Goal: Check status: Check status

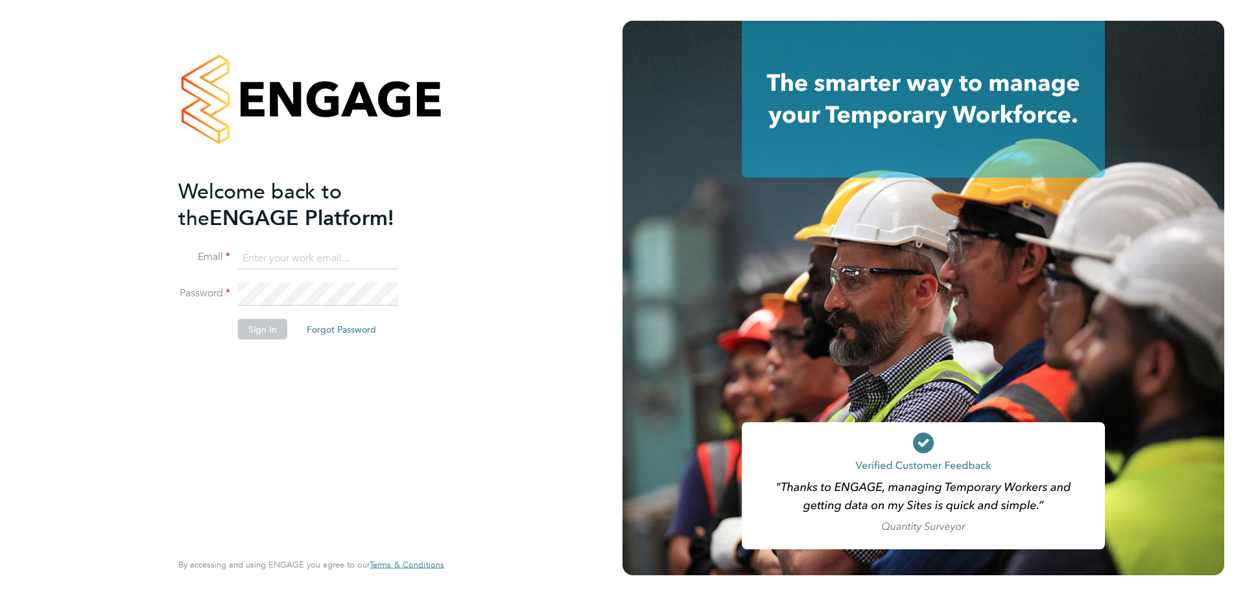
type input "[PERSON_NAME][EMAIL_ADDRESS][DOMAIN_NAME]"
click at [283, 326] on button "Sign In" at bounding box center [262, 329] width 49 height 21
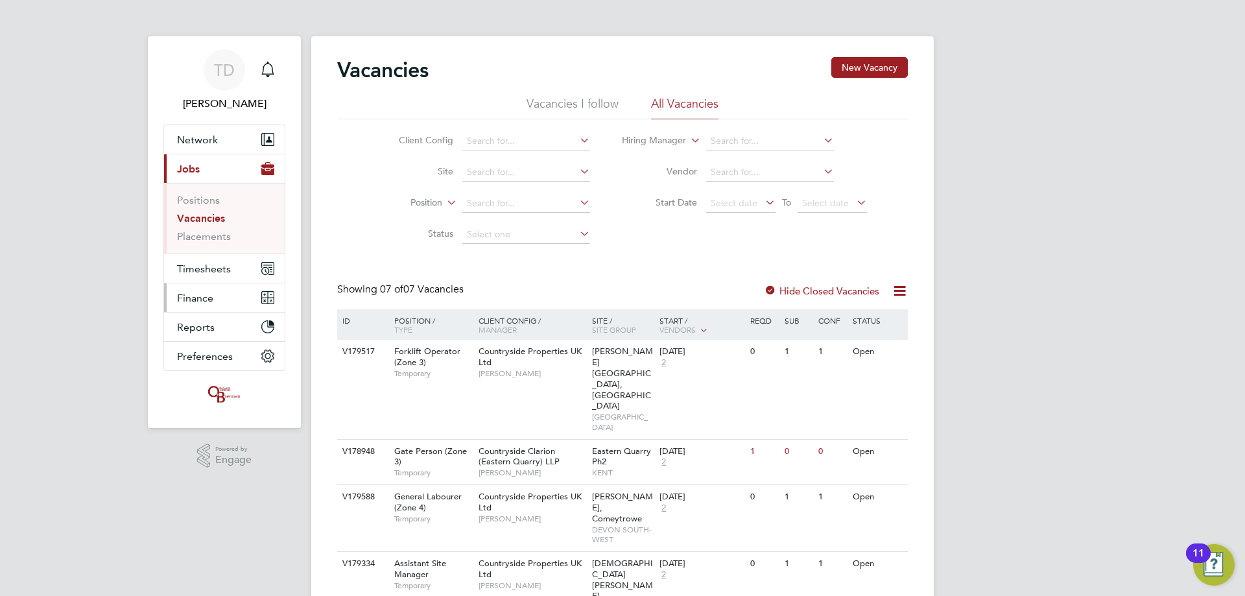
click at [184, 296] on span "Finance" at bounding box center [195, 298] width 36 height 12
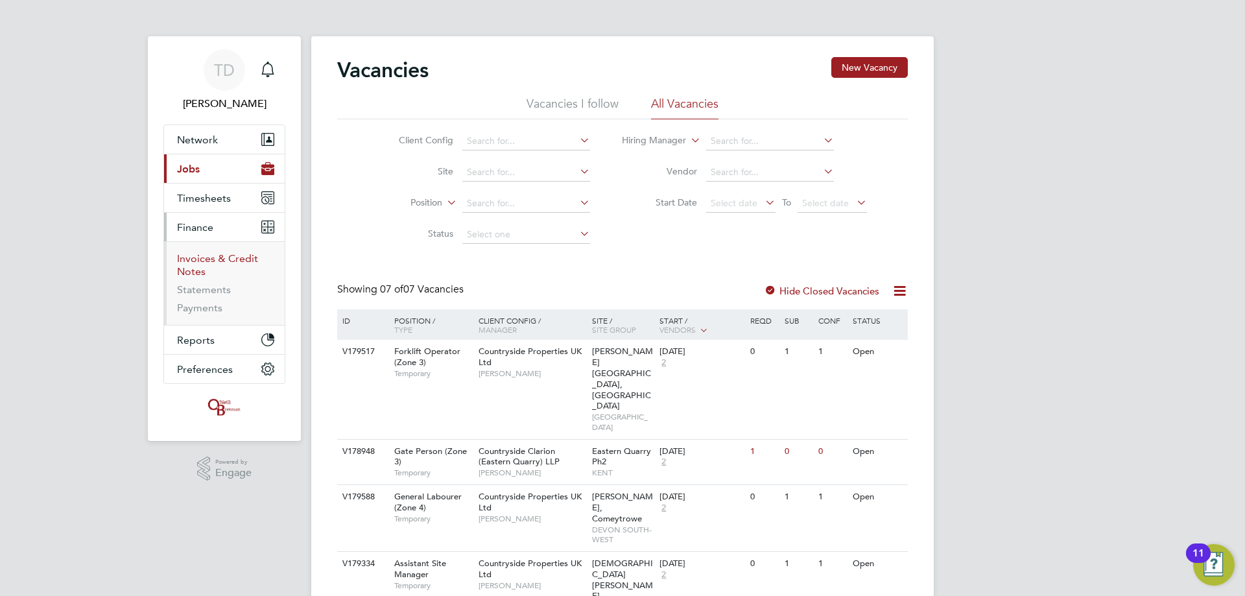
click at [205, 257] on link "Invoices & Credit Notes" at bounding box center [217, 264] width 81 height 25
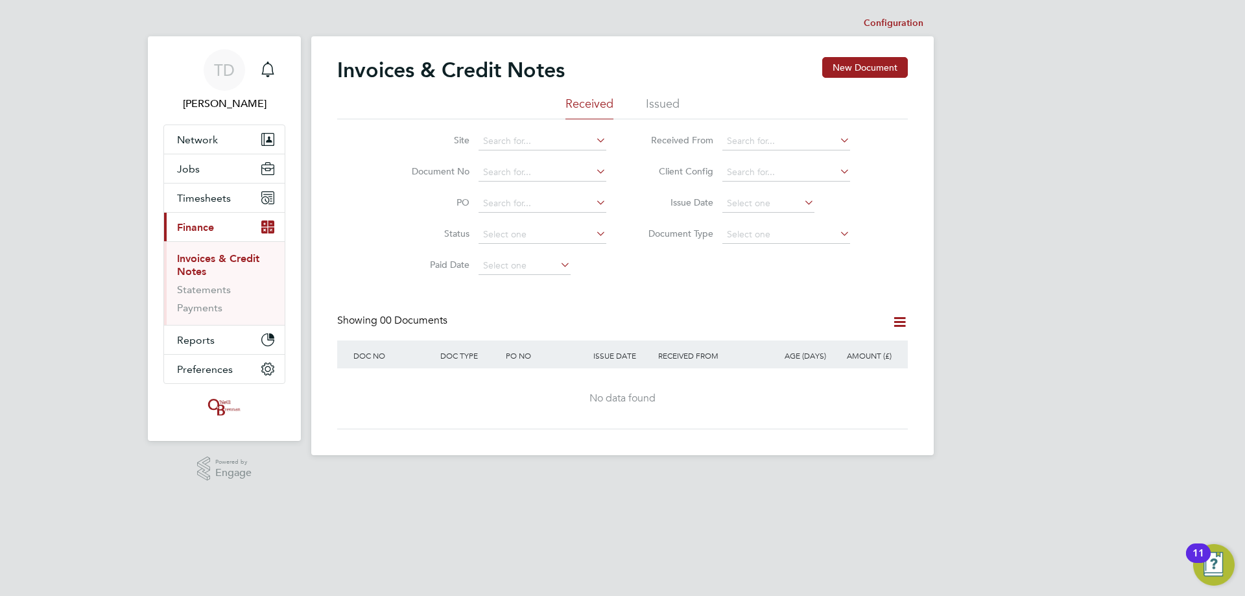
click at [660, 102] on li "Issued" at bounding box center [663, 107] width 34 height 23
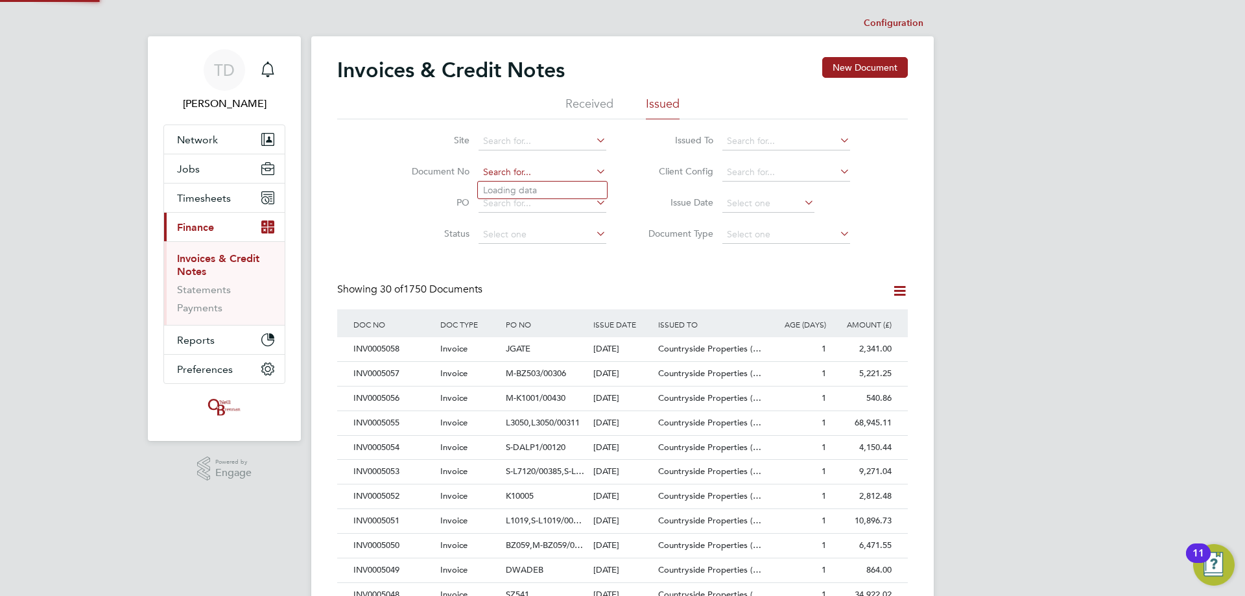
click at [510, 174] on input at bounding box center [542, 172] width 128 height 18
type input "INV0005012"
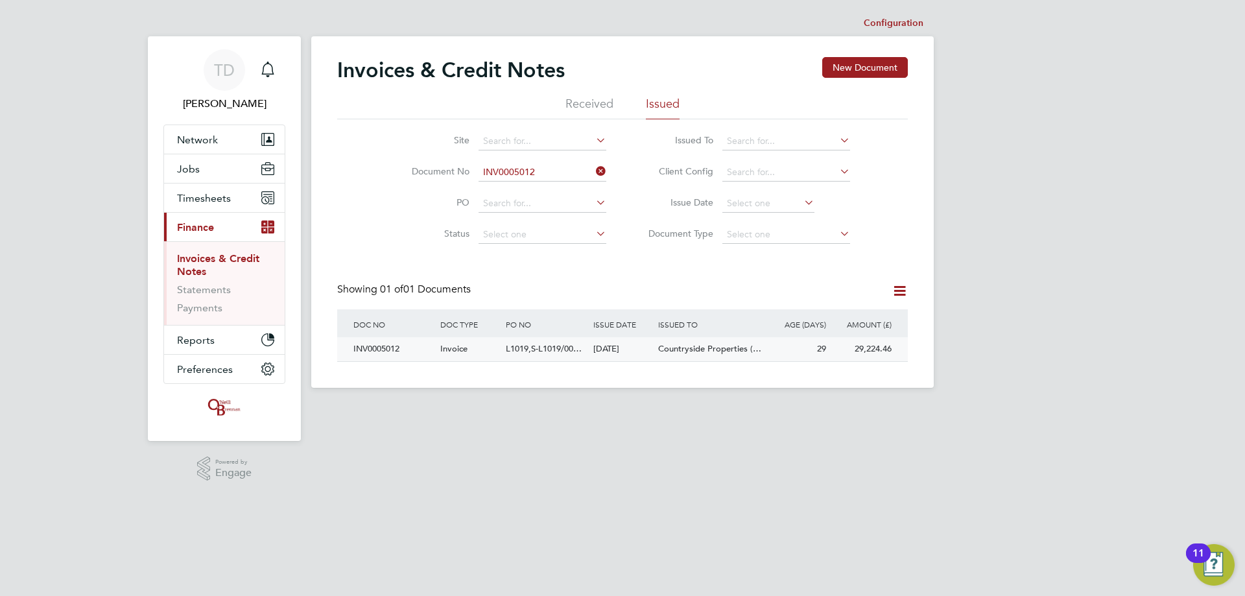
click at [382, 351] on div "INV0005012" at bounding box center [393, 349] width 87 height 24
